Goal: Task Accomplishment & Management: Manage account settings

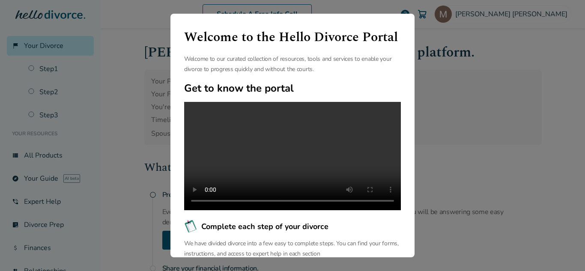
click at [458, 53] on div "Welcome to the Hello Divorce Portal Welcome to our curated collection of resour…" at bounding box center [292, 135] width 585 height 271
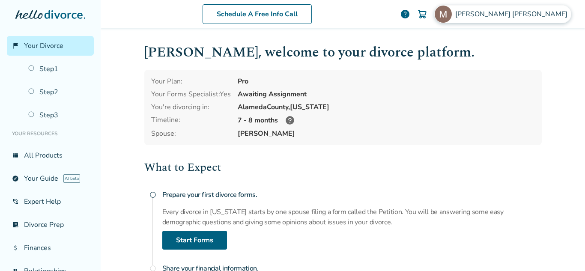
click at [532, 10] on span "[PERSON_NAME]" at bounding box center [513, 13] width 116 height 9
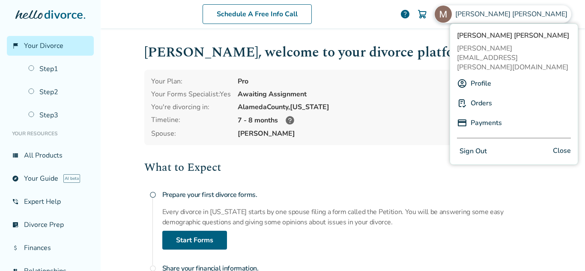
click at [483, 75] on link "Profile" at bounding box center [480, 83] width 21 height 16
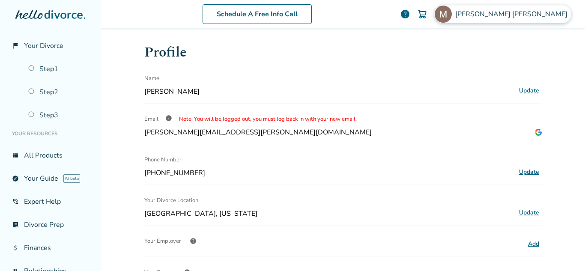
click at [528, 19] on div "[PERSON_NAME]" at bounding box center [502, 14] width 137 height 18
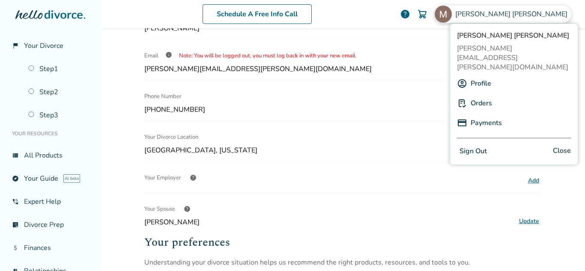
click at [481, 95] on link "Orders" at bounding box center [480, 103] width 21 height 16
